Goal: Transaction & Acquisition: Obtain resource

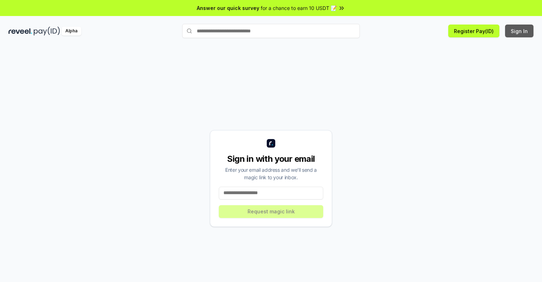
click at [520, 31] on button "Sign In" at bounding box center [519, 31] width 28 height 13
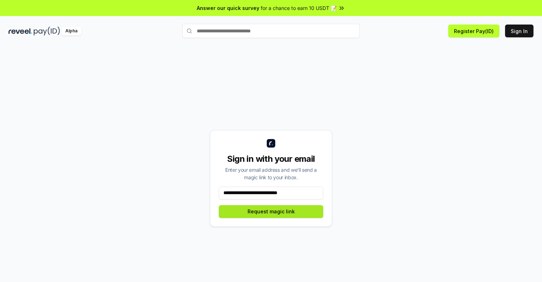
type input "**********"
click at [271, 211] on button "Request magic link" at bounding box center [271, 211] width 104 height 13
